Goal: Information Seeking & Learning: Learn about a topic

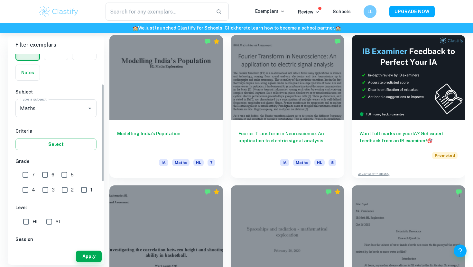
scroll to position [59, 0]
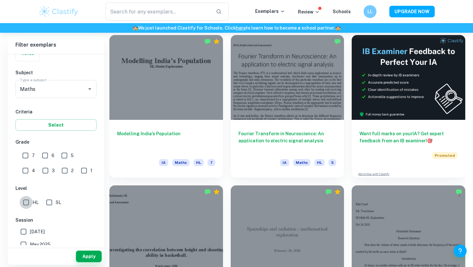
click at [29, 207] on input "HL" at bounding box center [26, 202] width 13 height 13
checkbox input "true"
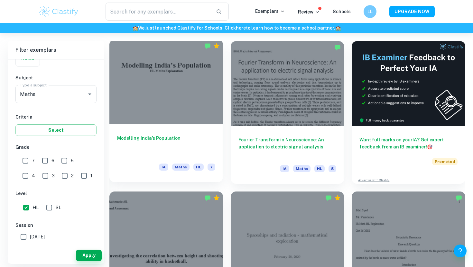
scroll to position [176, 0]
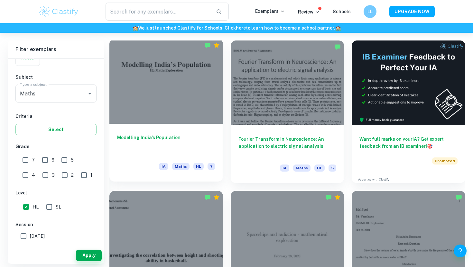
click at [183, 116] on div at bounding box center [166, 81] width 114 height 85
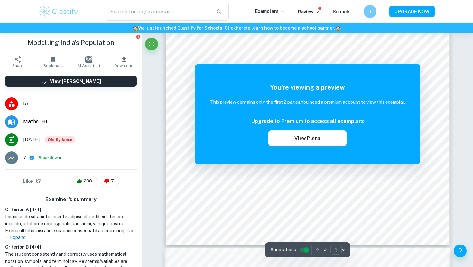
scroll to position [176, 0]
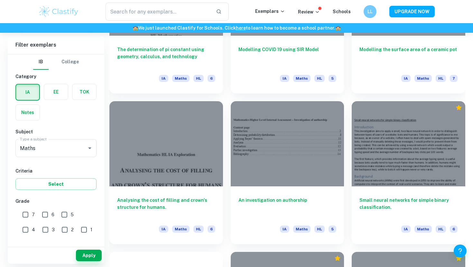
scroll to position [866, 0]
